Goal: Task Accomplishment & Management: Use online tool/utility

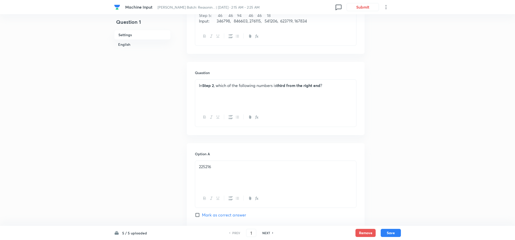
scroll to position [114, 0]
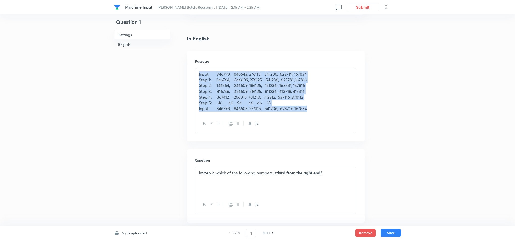
drag, startPoint x: 244, startPoint y: 88, endPoint x: 3, endPoint y: 15, distance: 252.1
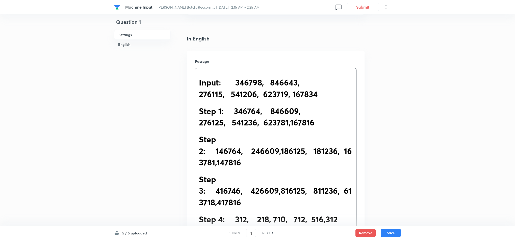
click at [307, 198] on h1 "Step 3: 416746, 426609,816125, 811236, 613718,417816" at bounding box center [276, 190] width 154 height 34
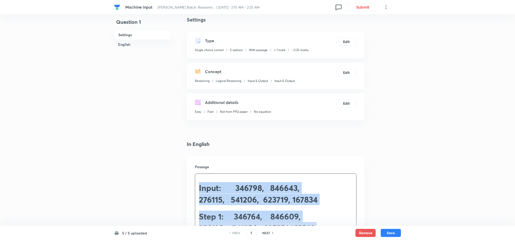
scroll to position [0, 0]
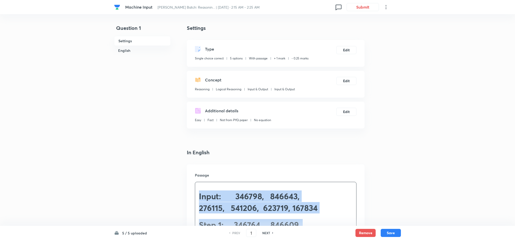
drag, startPoint x: 277, startPoint y: 112, endPoint x: 31, endPoint y: -32, distance: 285.5
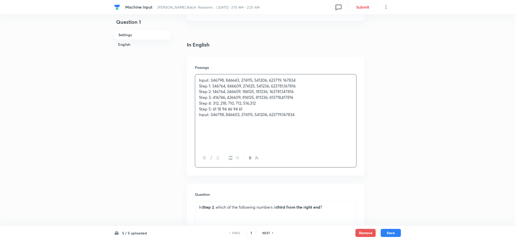
scroll to position [151, 0]
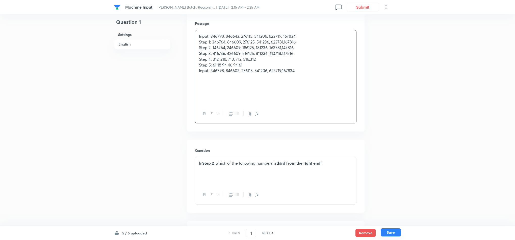
click at [386, 230] on button "Save" at bounding box center [391, 232] width 20 height 8
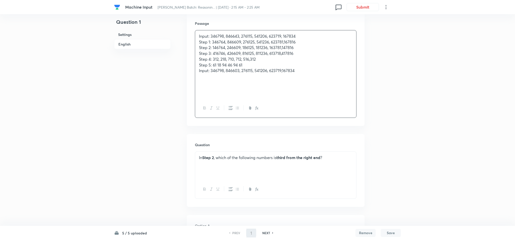
type input "2"
checkbox input "false"
checkbox input "true"
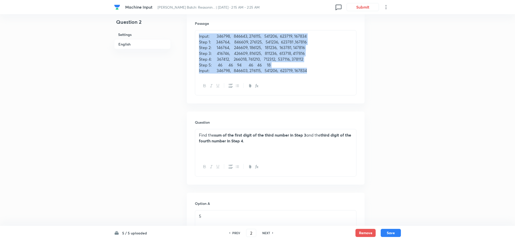
scroll to position [36, 0]
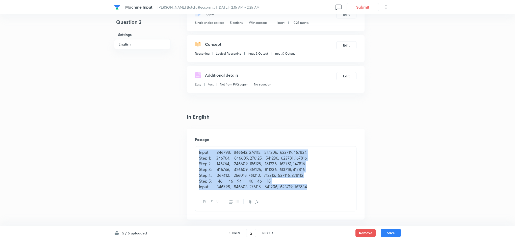
drag, startPoint x: 295, startPoint y: 62, endPoint x: 136, endPoint y: -11, distance: 175.9
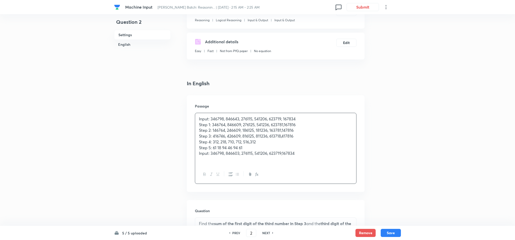
scroll to position [76, 0]
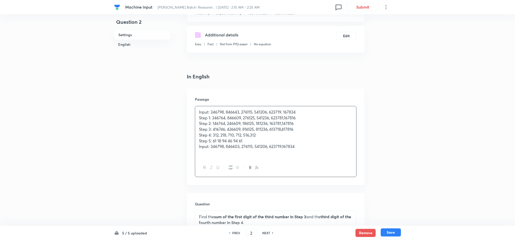
click at [394, 231] on button "Save" at bounding box center [391, 232] width 20 height 8
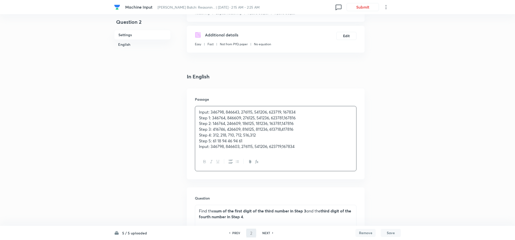
type input "3"
checkbox input "false"
checkbox input "true"
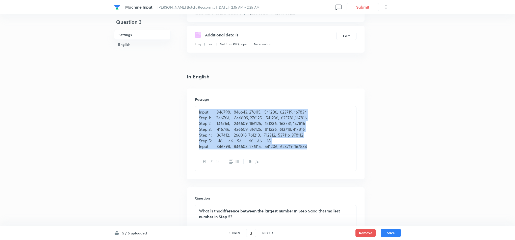
drag, startPoint x: 322, startPoint y: 152, endPoint x: 192, endPoint y: 92, distance: 143.4
click at [192, 92] on div "Passage Input: 346798, 846643, 276115, 541206, 623719, 167834 Step 1: 346764, 8…" at bounding box center [276, 133] width 178 height 91
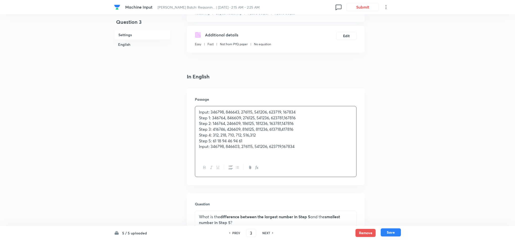
click at [389, 231] on button "Save" at bounding box center [391, 232] width 20 height 8
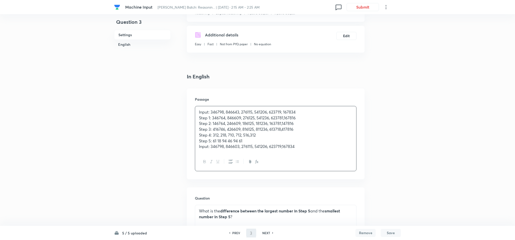
type input "4"
checkbox input "false"
checkbox input "true"
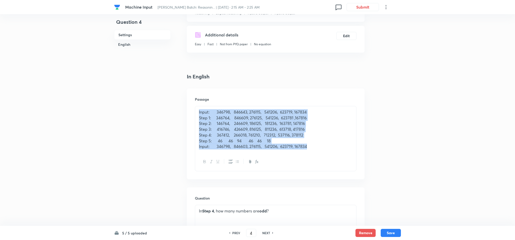
drag, startPoint x: 318, startPoint y: 143, endPoint x: 121, endPoint y: 66, distance: 211.4
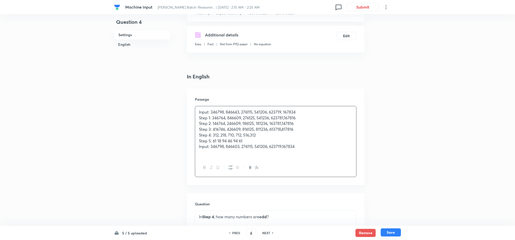
click at [395, 230] on button "Save" at bounding box center [391, 232] width 20 height 8
type input "5"
checkbox input "false"
checkbox input "true"
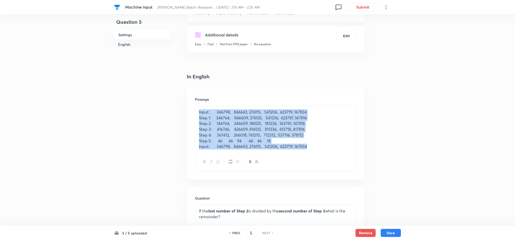
drag, startPoint x: 318, startPoint y: 151, endPoint x: 147, endPoint y: 111, distance: 176.0
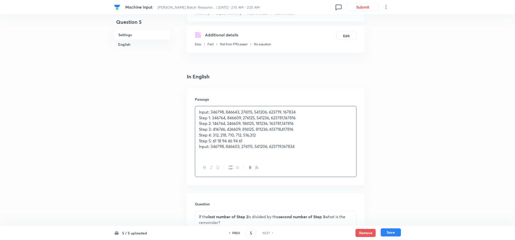
click at [393, 232] on button "Save" at bounding box center [391, 232] width 20 height 8
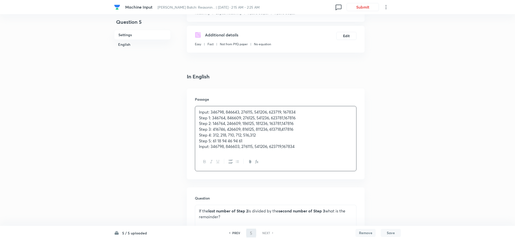
checkbox input "true"
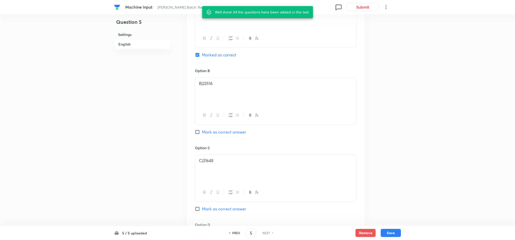
scroll to position [606, 0]
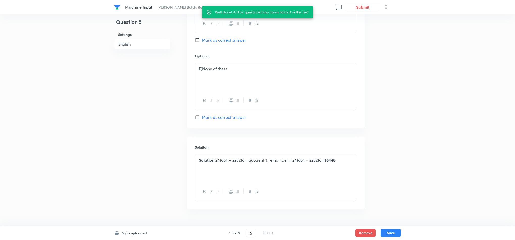
click at [232, 232] on h6 "PREV" at bounding box center [236, 232] width 8 height 5
type input "4"
checkbox input "false"
checkbox input "true"
click at [232, 232] on h6 "PREV" at bounding box center [236, 232] width 8 height 5
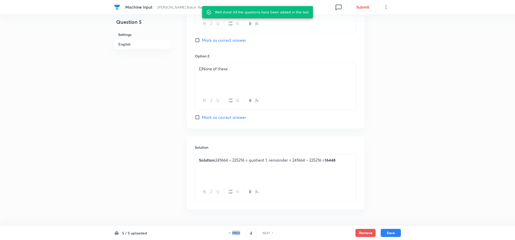
type input "3"
checkbox input "false"
checkbox input "true"
click at [232, 232] on h6 "PREV" at bounding box center [236, 232] width 8 height 5
type input "2"
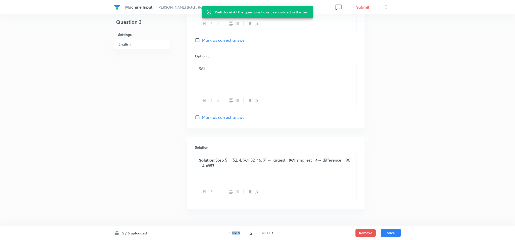
checkbox input "false"
checkbox input "true"
click at [232, 231] on h6 "PREV" at bounding box center [236, 232] width 8 height 5
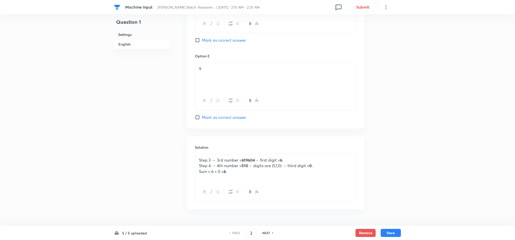
type input "1"
checkbox input "false"
checkbox input "true"
click at [232, 231] on h6 "PREV" at bounding box center [236, 232] width 8 height 5
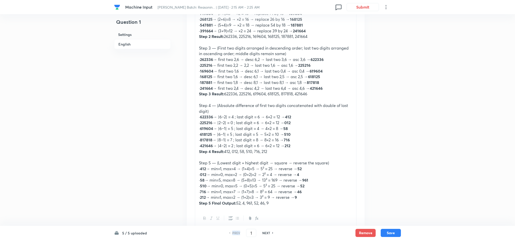
scroll to position [871, 0]
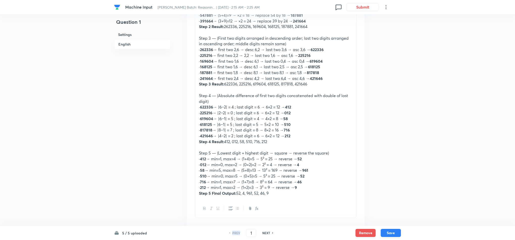
drag, startPoint x: 199, startPoint y: 159, endPoint x: 282, endPoint y: 197, distance: 91.1
click at [279, 197] on div "Step 1:- Square of last digit and remove 2nd last digit Step 2:- Double of sum …" at bounding box center [275, 44] width 161 height 310
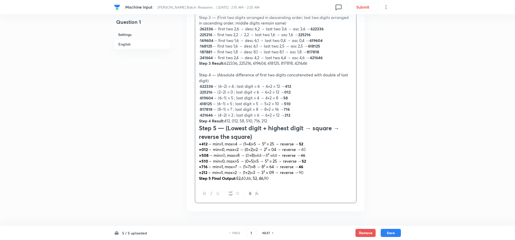
scroll to position [909, 0]
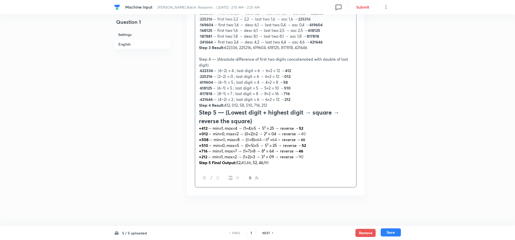
click at [395, 234] on button "Save" at bounding box center [391, 232] width 20 height 8
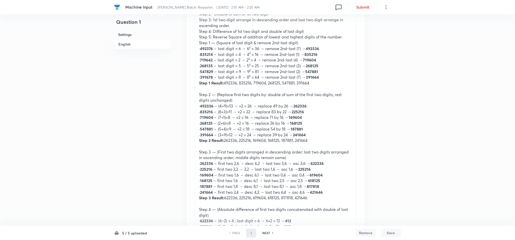
type input "2"
checkbox input "false"
checkbox input "true"
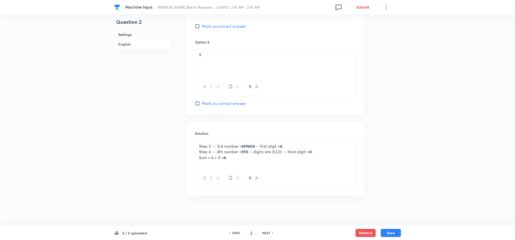
click at [268, 233] on h6 "NEXT" at bounding box center [266, 232] width 8 height 5
type input "3"
checkbox input "false"
checkbox input "true"
click at [269, 233] on h6 "NEXT" at bounding box center [266, 232] width 8 height 5
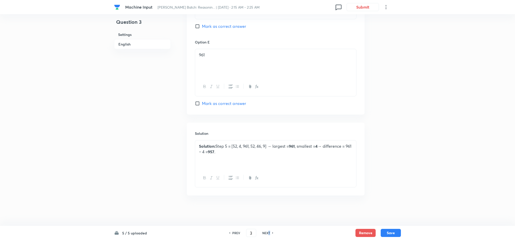
type input "4"
checkbox input "false"
checkbox input "true"
click at [233, 229] on div "PREV 4 ​ NEXT" at bounding box center [251, 232] width 65 height 8
click at [233, 232] on h6 "PREV" at bounding box center [236, 232] width 8 height 5
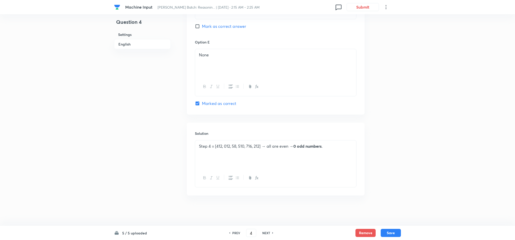
type input "3"
checkbox input "false"
checkbox input "true"
drag, startPoint x: 237, startPoint y: 143, endPoint x: 281, endPoint y: 142, distance: 43.9
click at [275, 148] on p "Solution: Step 5 = [52, 4, 961, 52, 46, 9] → largest = 961 , smallest = 4 → dif…" at bounding box center [276, 148] width 154 height 11
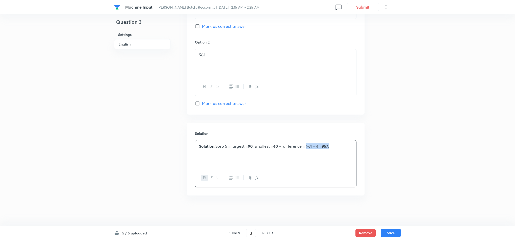
drag, startPoint x: 330, startPoint y: 146, endPoint x: 310, endPoint y: 145, distance: 20.5
click at [310, 145] on p "Solution: Step 5 = largest = 90 , smallest = 40 → difference = 961 − 4 = 957 ." at bounding box center [276, 146] width 154 height 6
click at [201, 57] on p "961" at bounding box center [276, 55] width 154 height 6
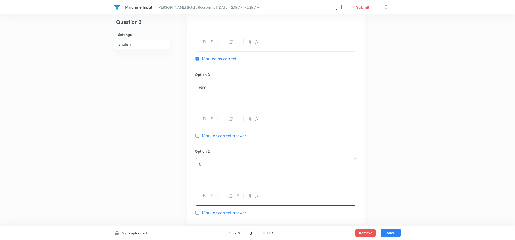
scroll to position [508, 0]
drag, startPoint x: 200, startPoint y: 92, endPoint x: 223, endPoint y: 81, distance: 25.9
click at [201, 92] on p "959" at bounding box center [276, 90] width 154 height 6
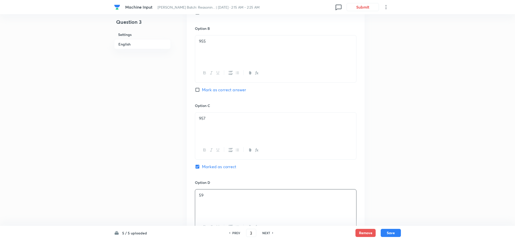
scroll to position [394, 0]
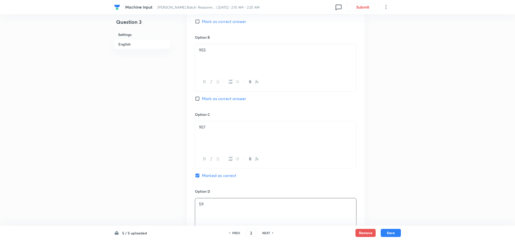
click at [201, 126] on p "957" at bounding box center [276, 127] width 154 height 6
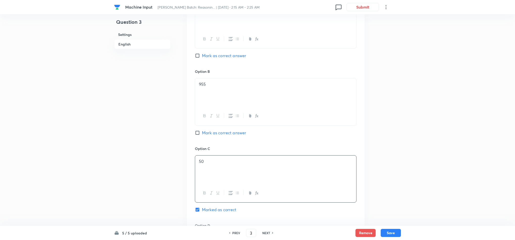
scroll to position [318, 0]
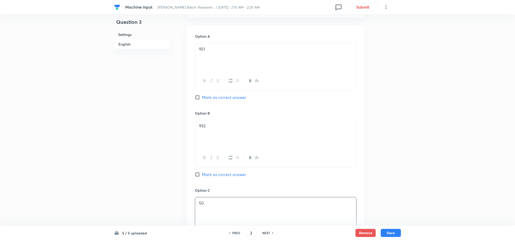
drag, startPoint x: 201, startPoint y: 127, endPoint x: 214, endPoint y: 120, distance: 14.1
click at [201, 127] on p "955" at bounding box center [276, 126] width 154 height 6
click at [202, 52] on p "951" at bounding box center [276, 49] width 154 height 6
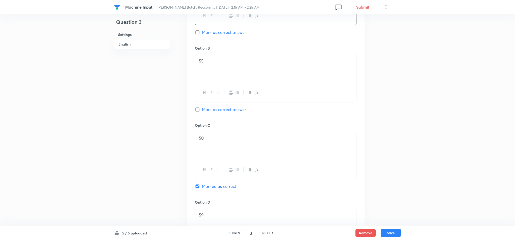
scroll to position [470, 0]
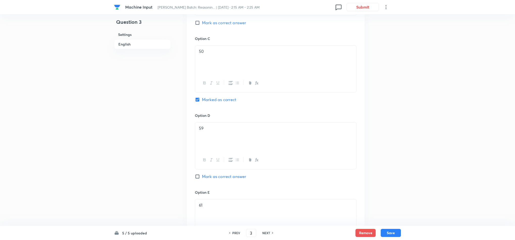
drag, startPoint x: 385, startPoint y: 230, endPoint x: 385, endPoint y: 227, distance: 2.8
click at [385, 230] on button "Save" at bounding box center [391, 232] width 20 height 8
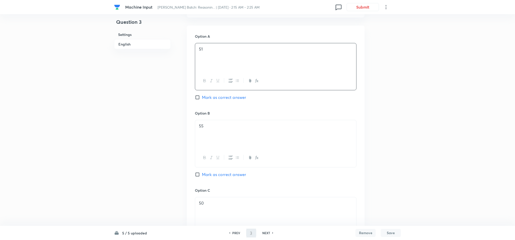
type input "4"
checkbox input "false"
checkbox input "true"
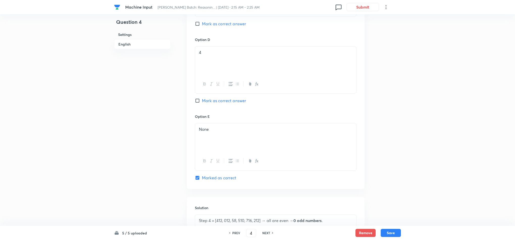
scroll to position [621, 0]
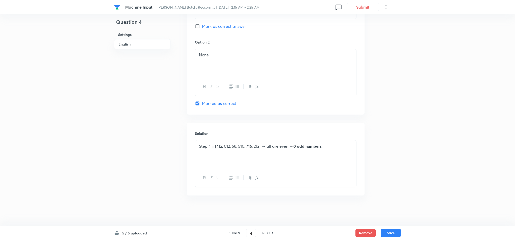
click at [263, 233] on h6 "NEXT" at bounding box center [266, 232] width 8 height 5
type input "5"
checkbox input "false"
checkbox input "true"
click at [264, 230] on div "PREV 5 ​ NEXT" at bounding box center [251, 232] width 65 height 8
